Goal: Task Accomplishment & Management: Use online tool/utility

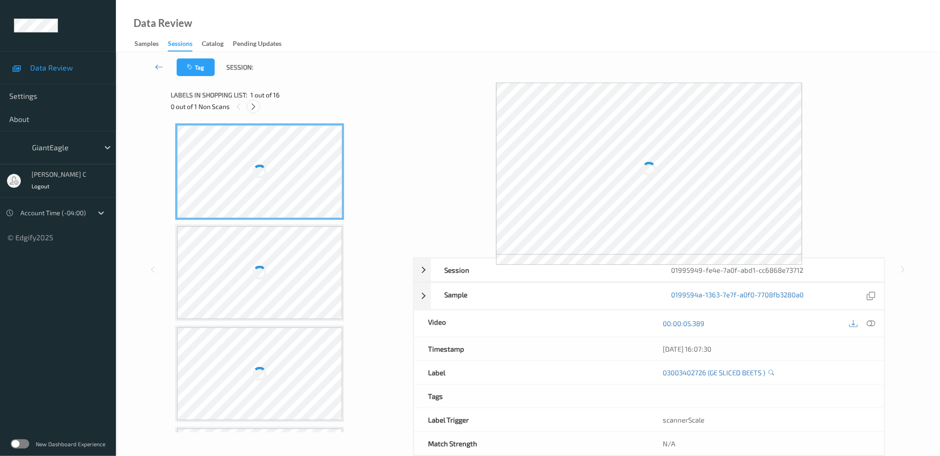
click at [255, 106] on icon at bounding box center [253, 106] width 8 height 8
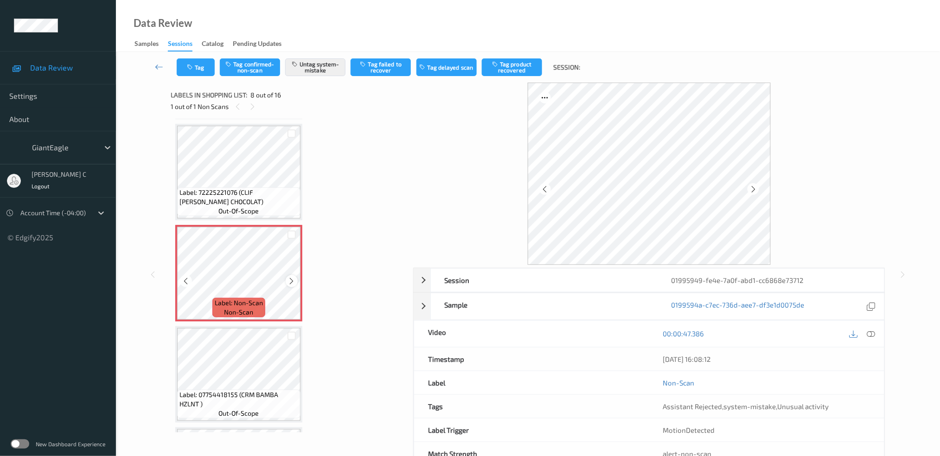
click at [288, 277] on icon at bounding box center [292, 281] width 8 height 8
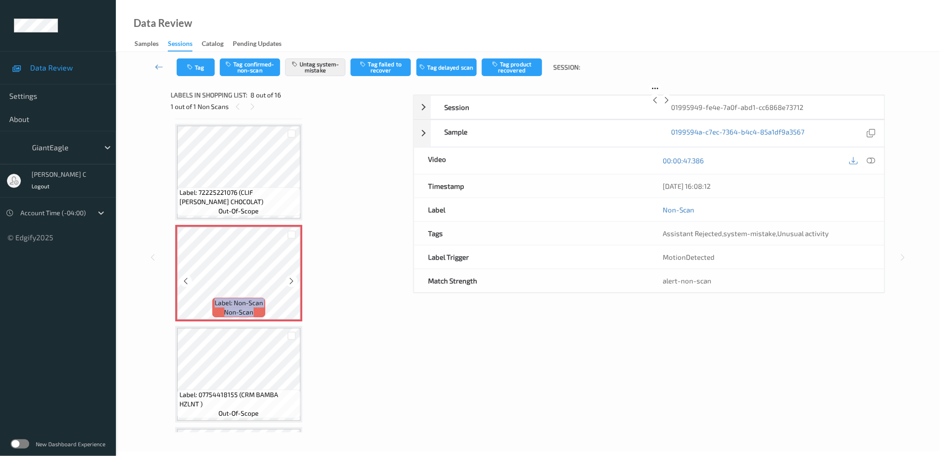
click at [288, 277] on icon at bounding box center [292, 281] width 8 height 8
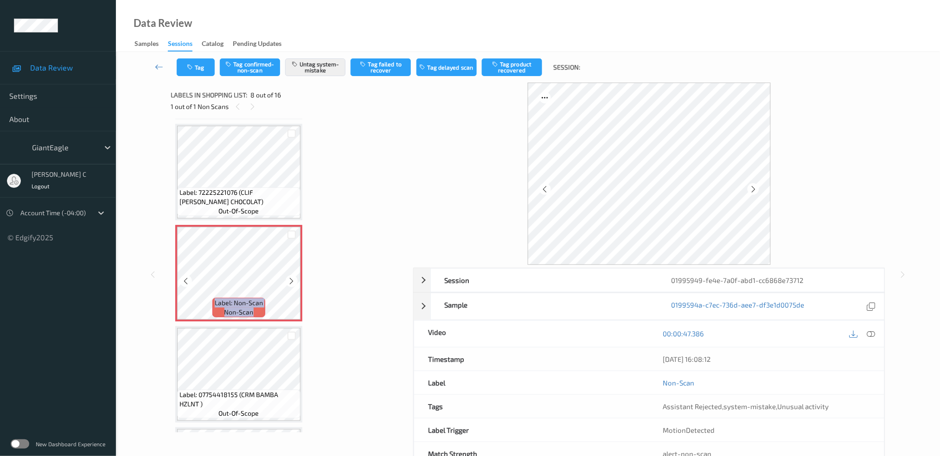
click at [288, 277] on icon at bounding box center [292, 281] width 8 height 8
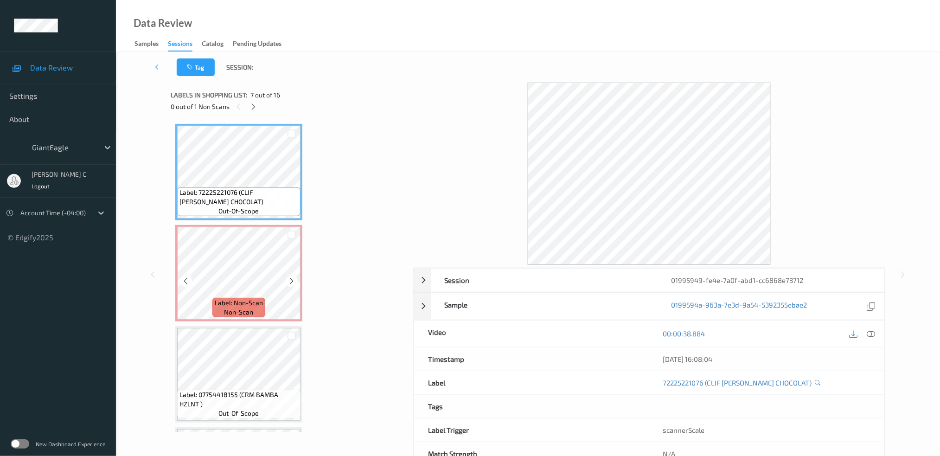
click at [248, 298] on span "Label: Non-Scan" at bounding box center [239, 302] width 48 height 9
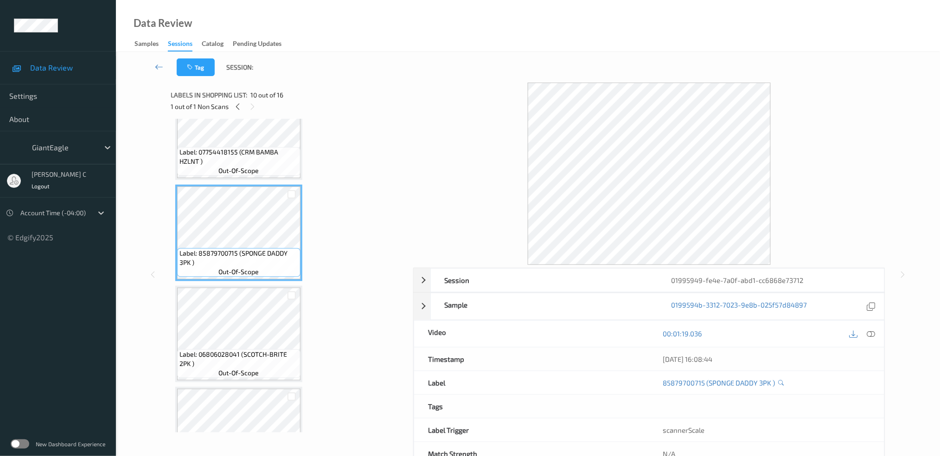
scroll to position [854, 0]
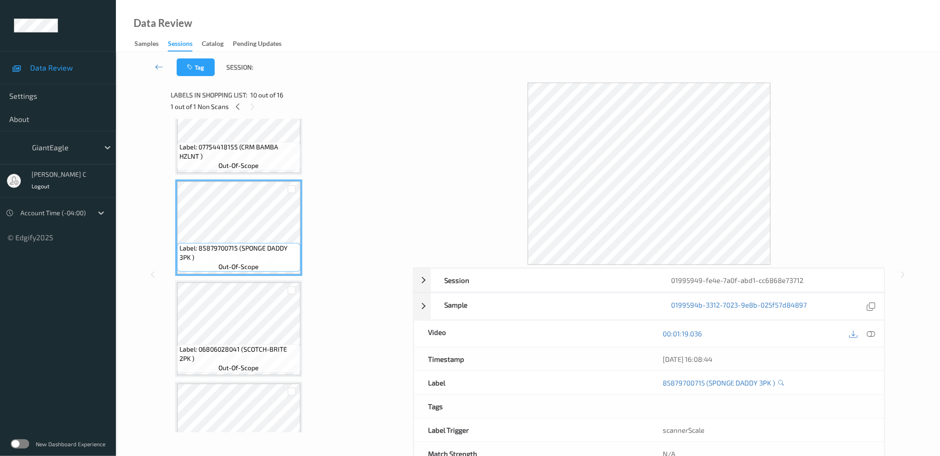
click at [225, 345] on span "Label: 06806028041 (SCOTCH-BRITE 2PK )" at bounding box center [238, 353] width 119 height 19
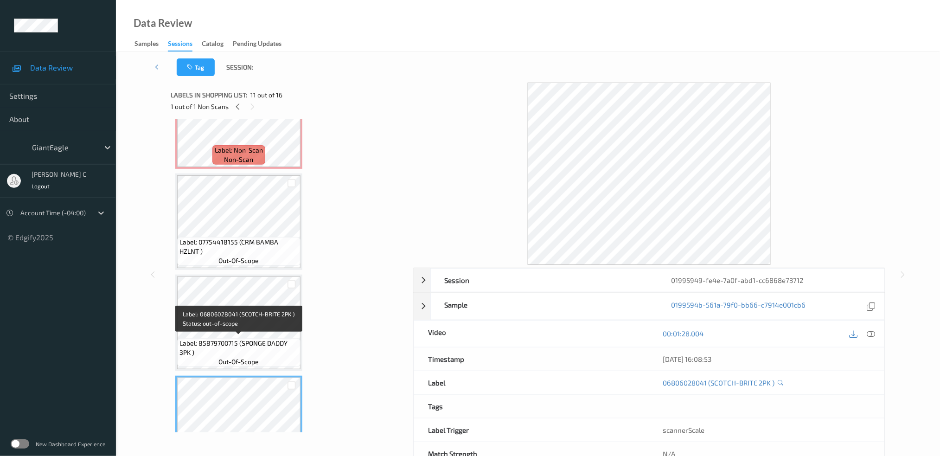
scroll to position [668, 0]
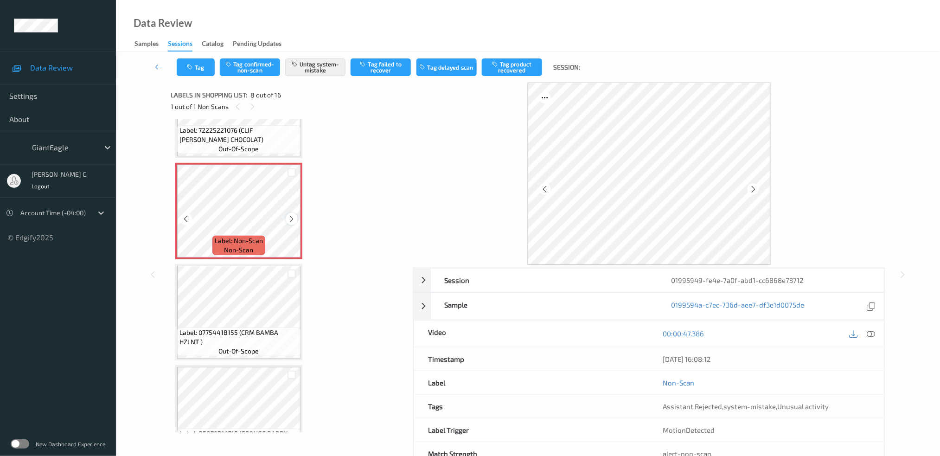
click at [292, 215] on icon at bounding box center [292, 219] width 8 height 8
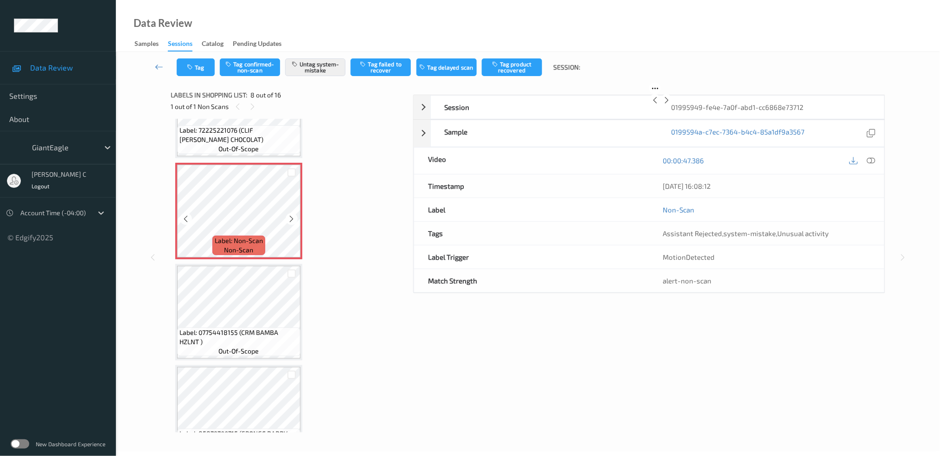
click at [292, 215] on icon at bounding box center [292, 219] width 8 height 8
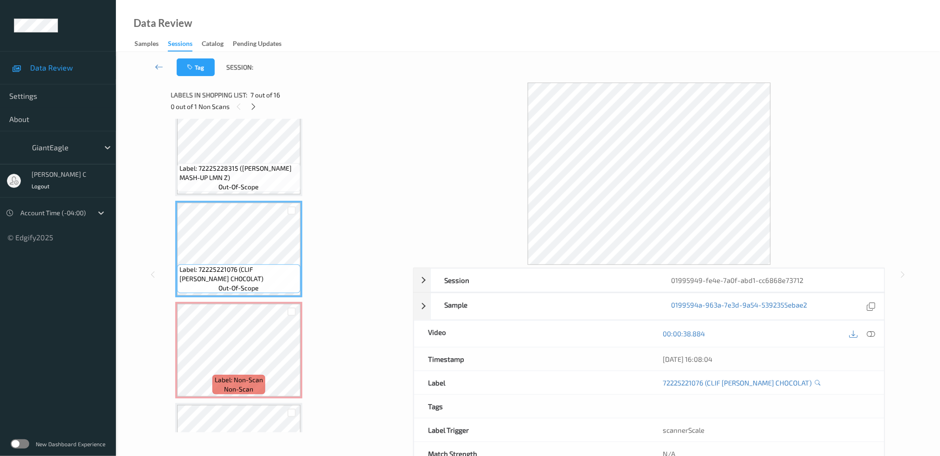
scroll to position [544, 0]
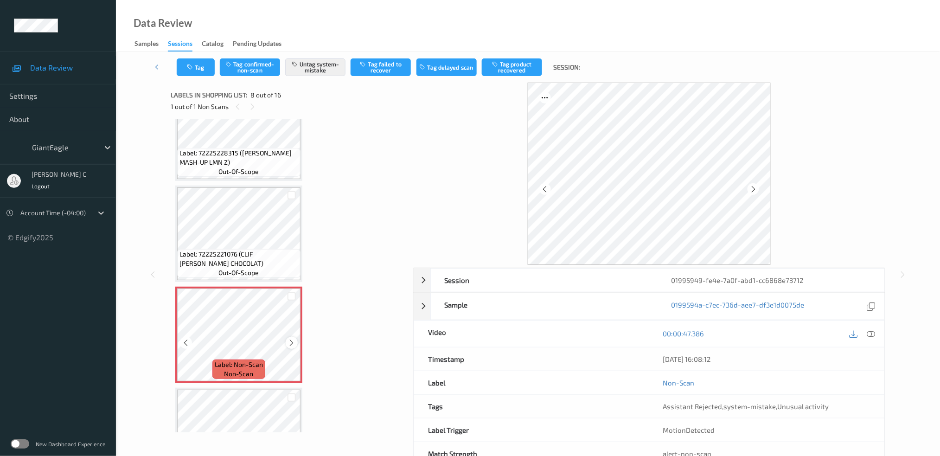
click at [293, 338] on icon at bounding box center [292, 342] width 8 height 8
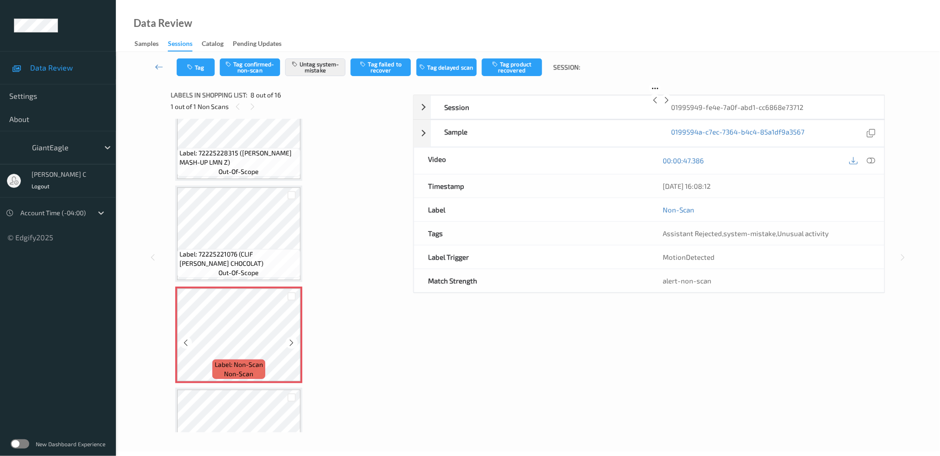
click at [293, 338] on icon at bounding box center [292, 342] width 8 height 8
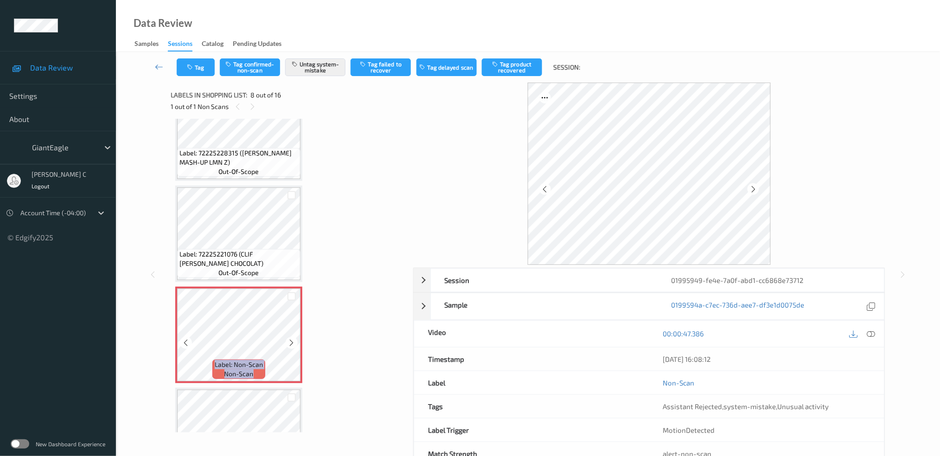
click at [293, 338] on icon at bounding box center [292, 342] width 8 height 8
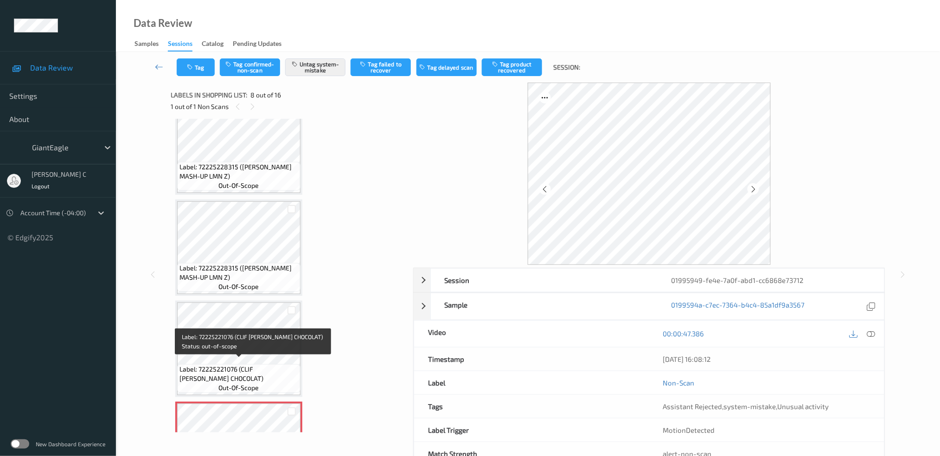
scroll to position [421, 0]
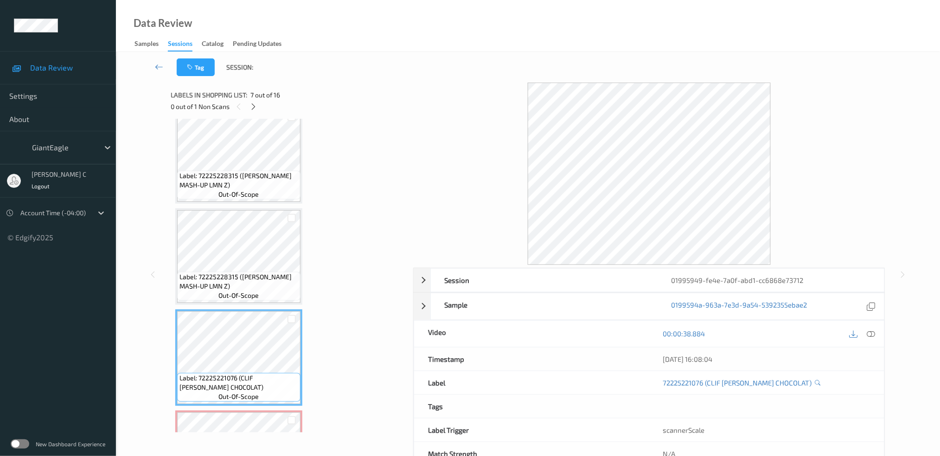
click at [248, 273] on span "Label: 72225228315 ([PERSON_NAME] MASH-UP LMN Z)" at bounding box center [238, 281] width 119 height 19
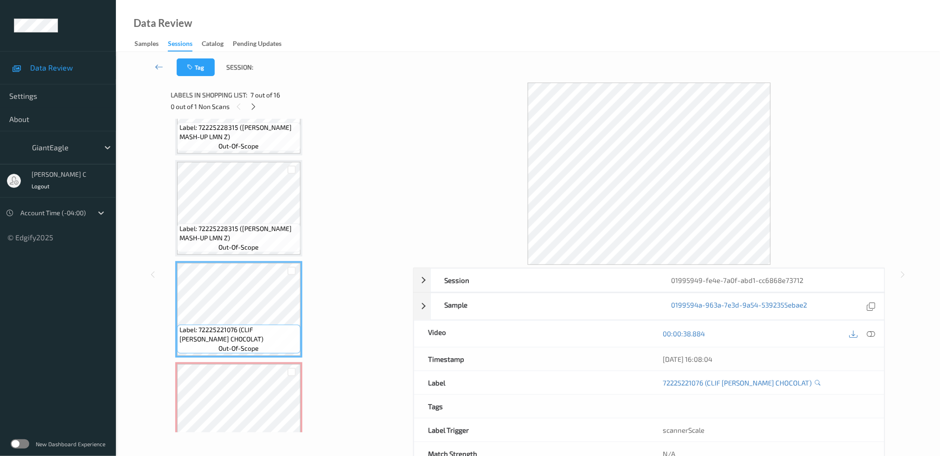
scroll to position [483, 0]
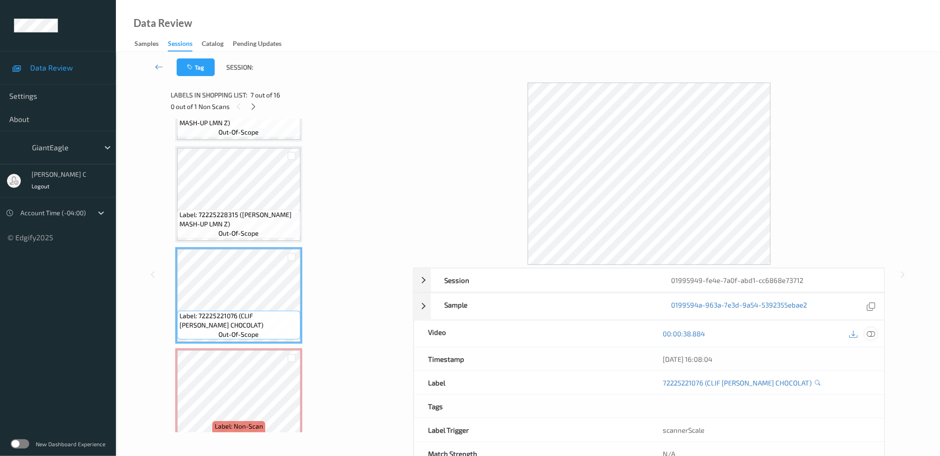
drag, startPoint x: 879, startPoint y: 328, endPoint x: 874, endPoint y: 331, distance: 5.8
click at [876, 330] on div "00:00:38.884" at bounding box center [766, 333] width 235 height 26
click at [872, 334] on icon at bounding box center [871, 333] width 8 height 8
